Goal: Information Seeking & Learning: Understand process/instructions

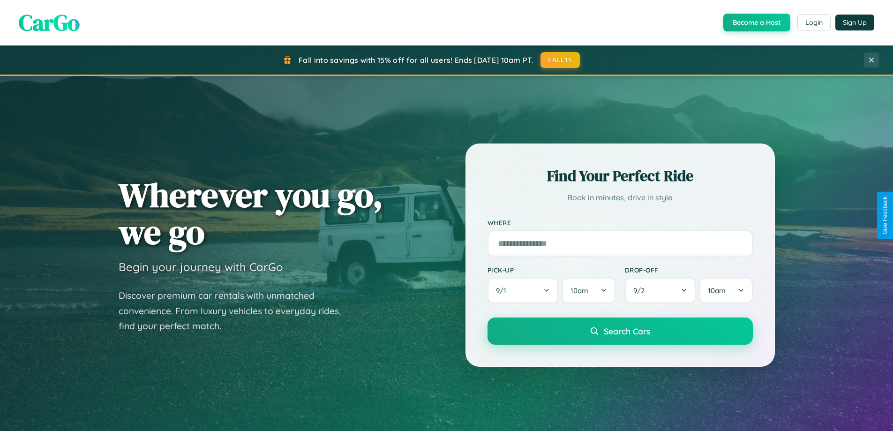
scroll to position [404, 0]
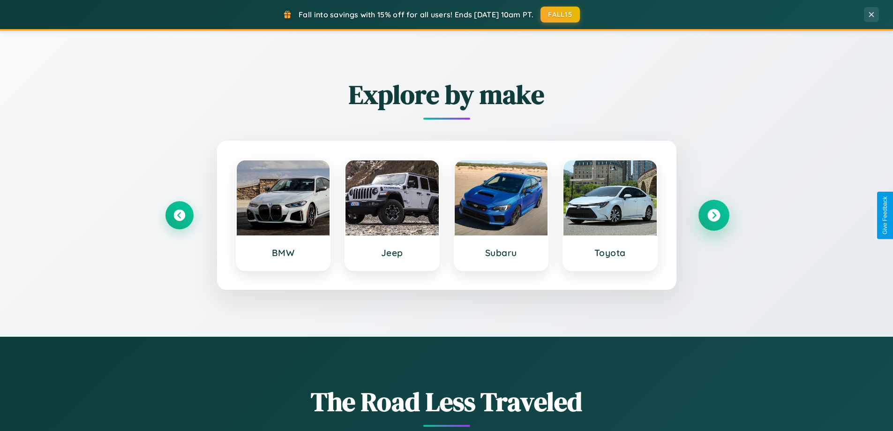
click at [713, 215] on icon at bounding box center [713, 215] width 13 height 13
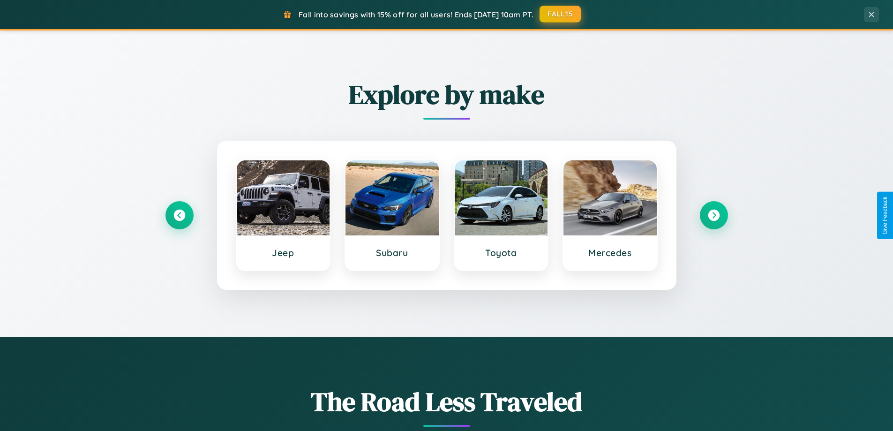
click at [560, 14] on button "FALL15" at bounding box center [559, 14] width 41 height 17
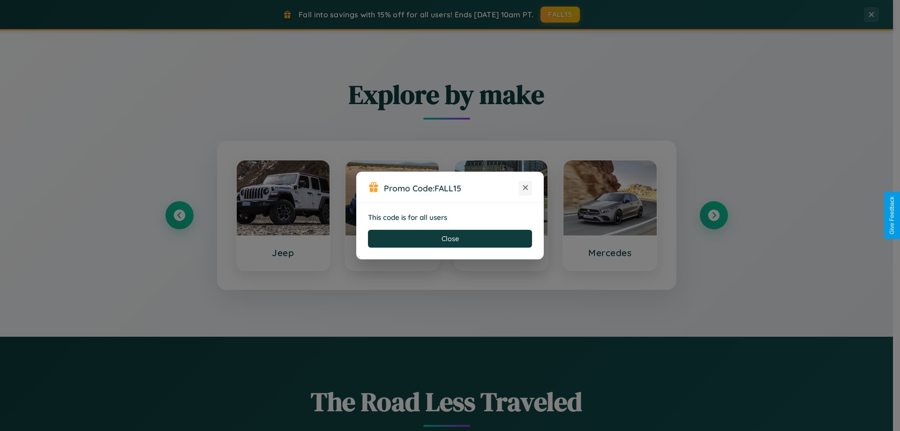
click at [525, 188] on icon at bounding box center [525, 187] width 9 height 9
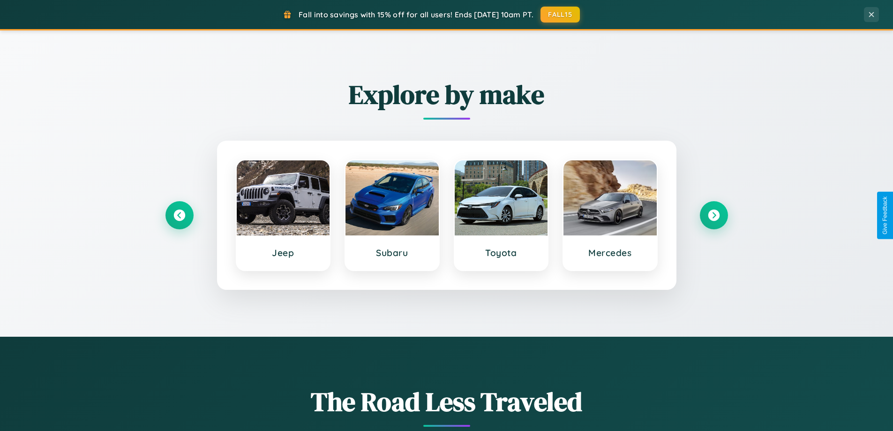
scroll to position [1803, 0]
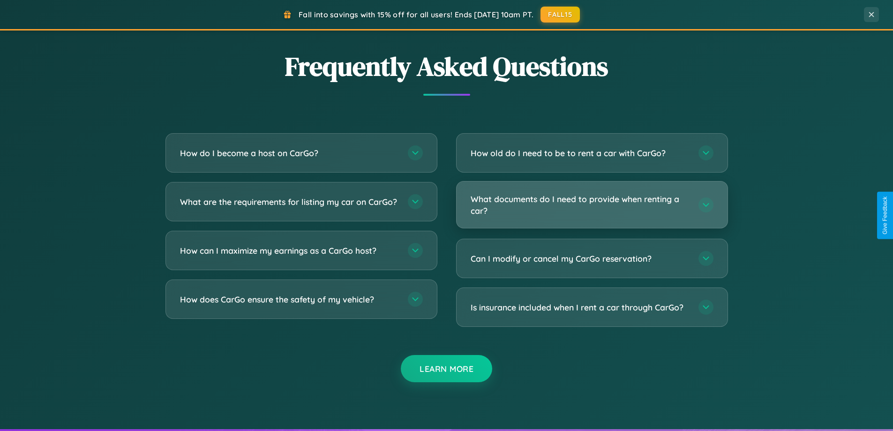
click at [591, 204] on h3 "What documents do I need to provide when renting a car?" at bounding box center [579, 204] width 218 height 23
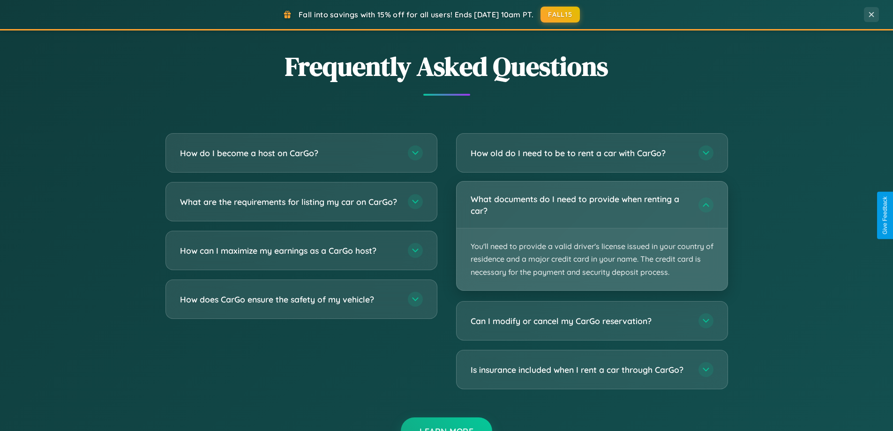
click at [591, 235] on p "You'll need to provide a valid driver's license issued in your country of resid…" at bounding box center [591, 259] width 271 height 62
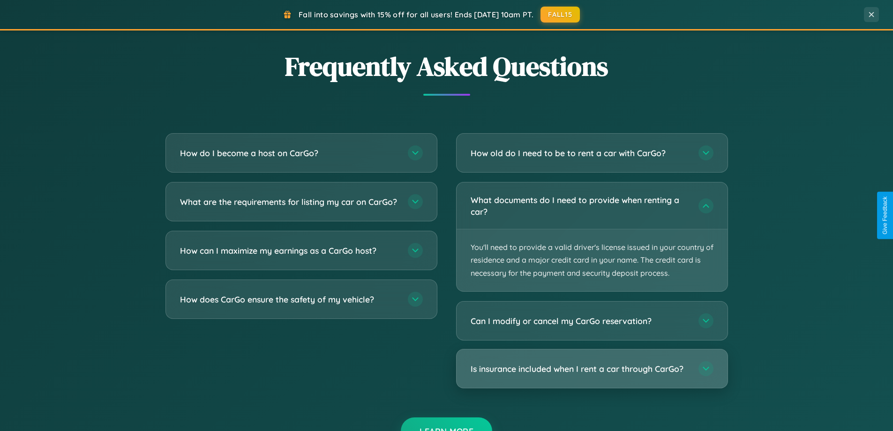
click at [591, 368] on h3 "Is insurance included when I rent a car through CarGo?" at bounding box center [579, 369] width 218 height 12
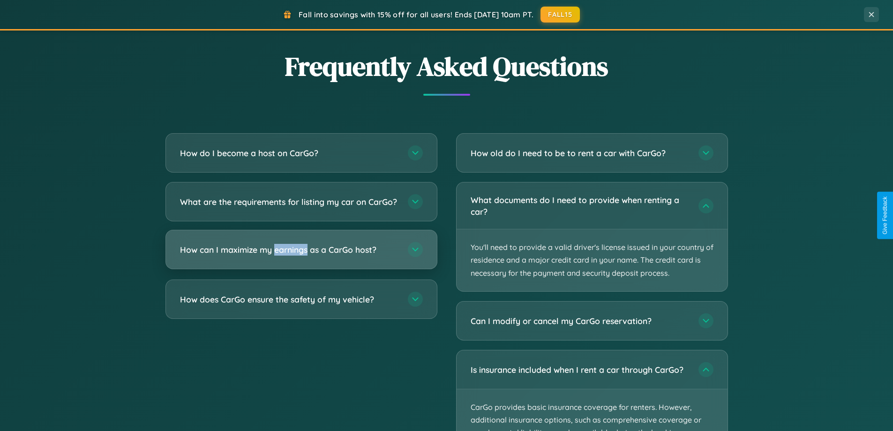
click at [301, 255] on h3 "How can I maximize my earnings as a CarGo host?" at bounding box center [289, 250] width 218 height 12
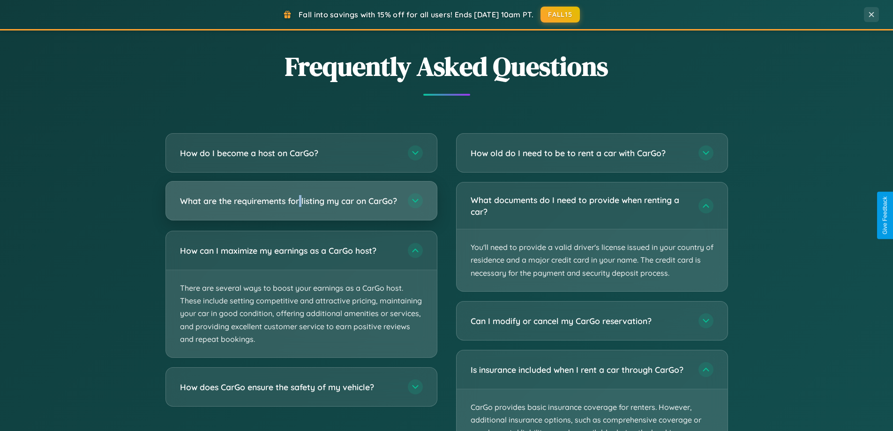
click at [301, 204] on h3 "What are the requirements for listing my car on CarGo?" at bounding box center [289, 201] width 218 height 12
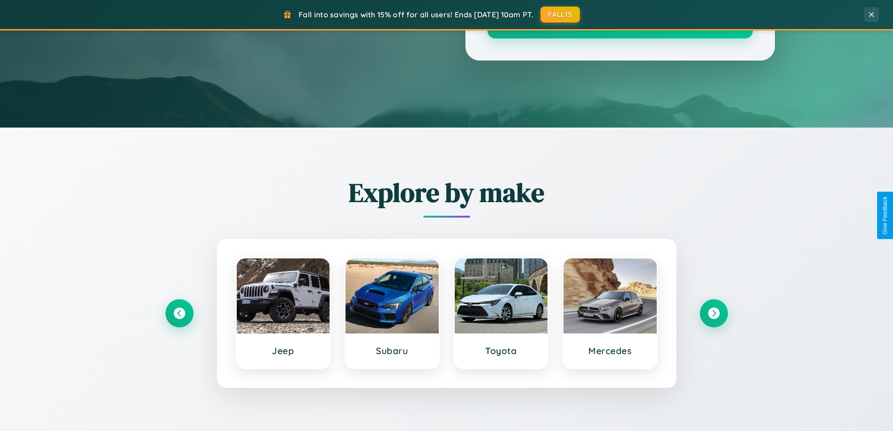
scroll to position [0, 0]
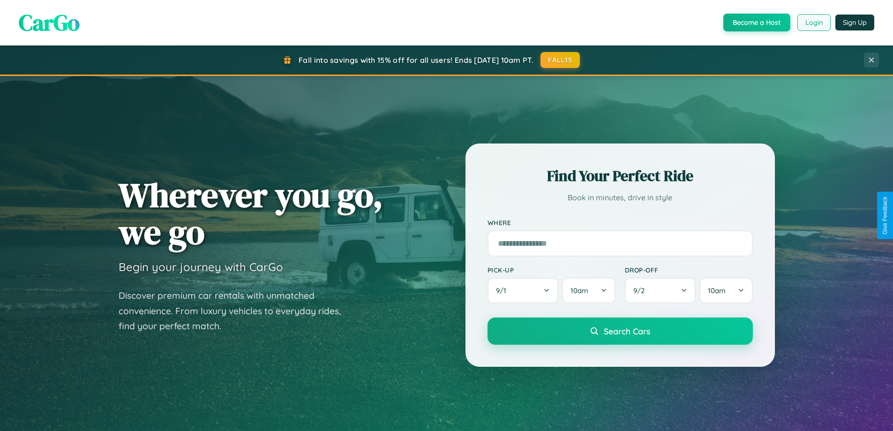
click at [813, 22] on button "Login" at bounding box center [813, 22] width 33 height 17
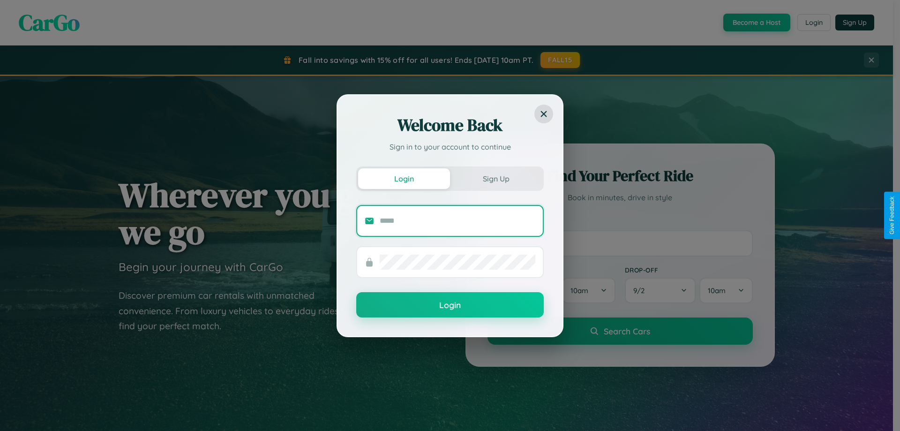
click at [457, 220] on input "text" at bounding box center [458, 220] width 156 height 15
type input "**********"
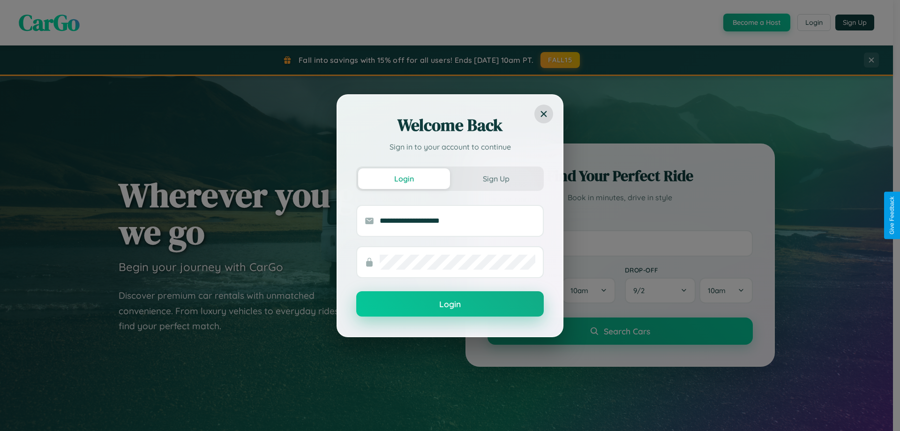
click at [450, 304] on button "Login" at bounding box center [449, 303] width 187 height 25
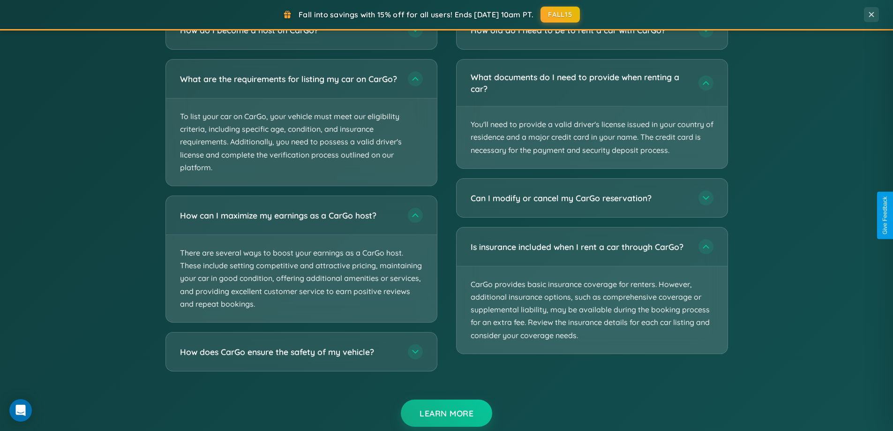
scroll to position [1936, 0]
